Goal: Check status: Check status

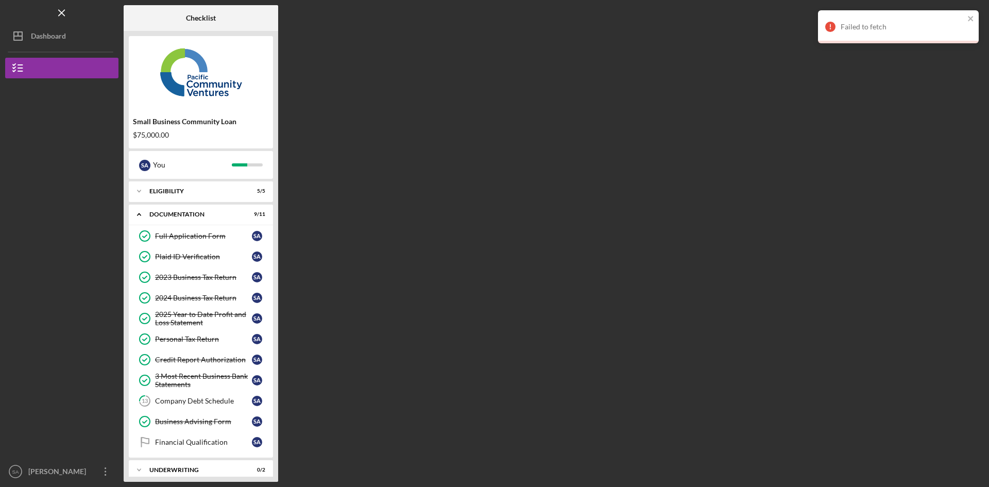
click at [52, 31] on div "Dashboard" at bounding box center [48, 37] width 35 height 23
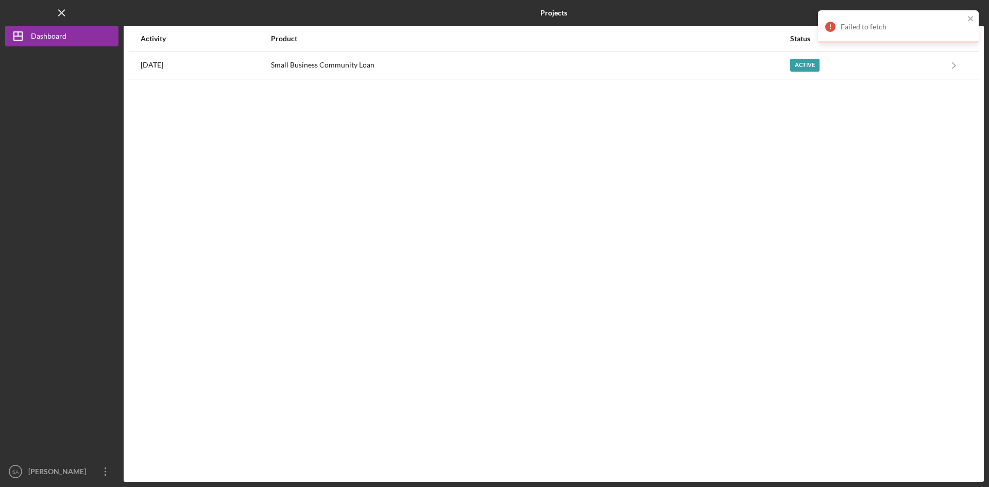
click at [383, 62] on div "Small Business Community Loan" at bounding box center [530, 66] width 518 height 26
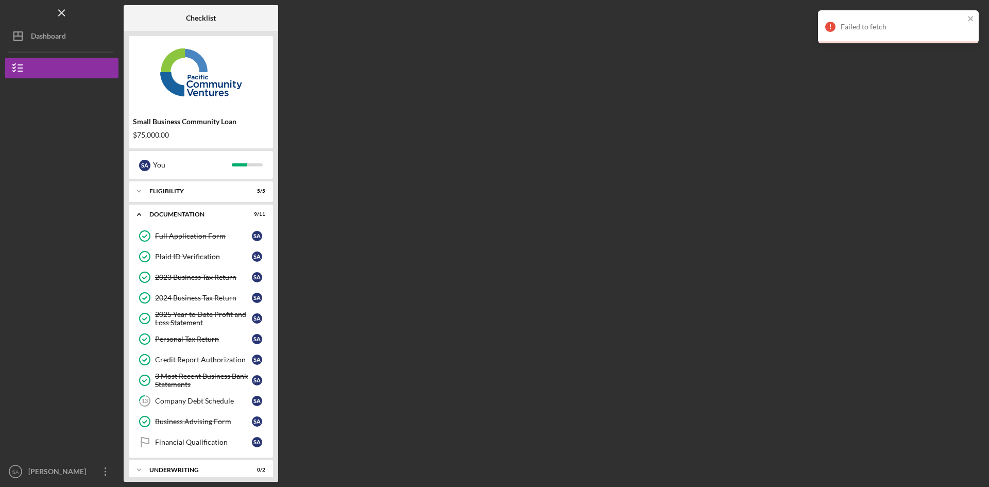
click at [974, 16] on div "Failed to fetch" at bounding box center [898, 26] width 161 height 33
